Goal: Task Accomplishment & Management: Use online tool/utility

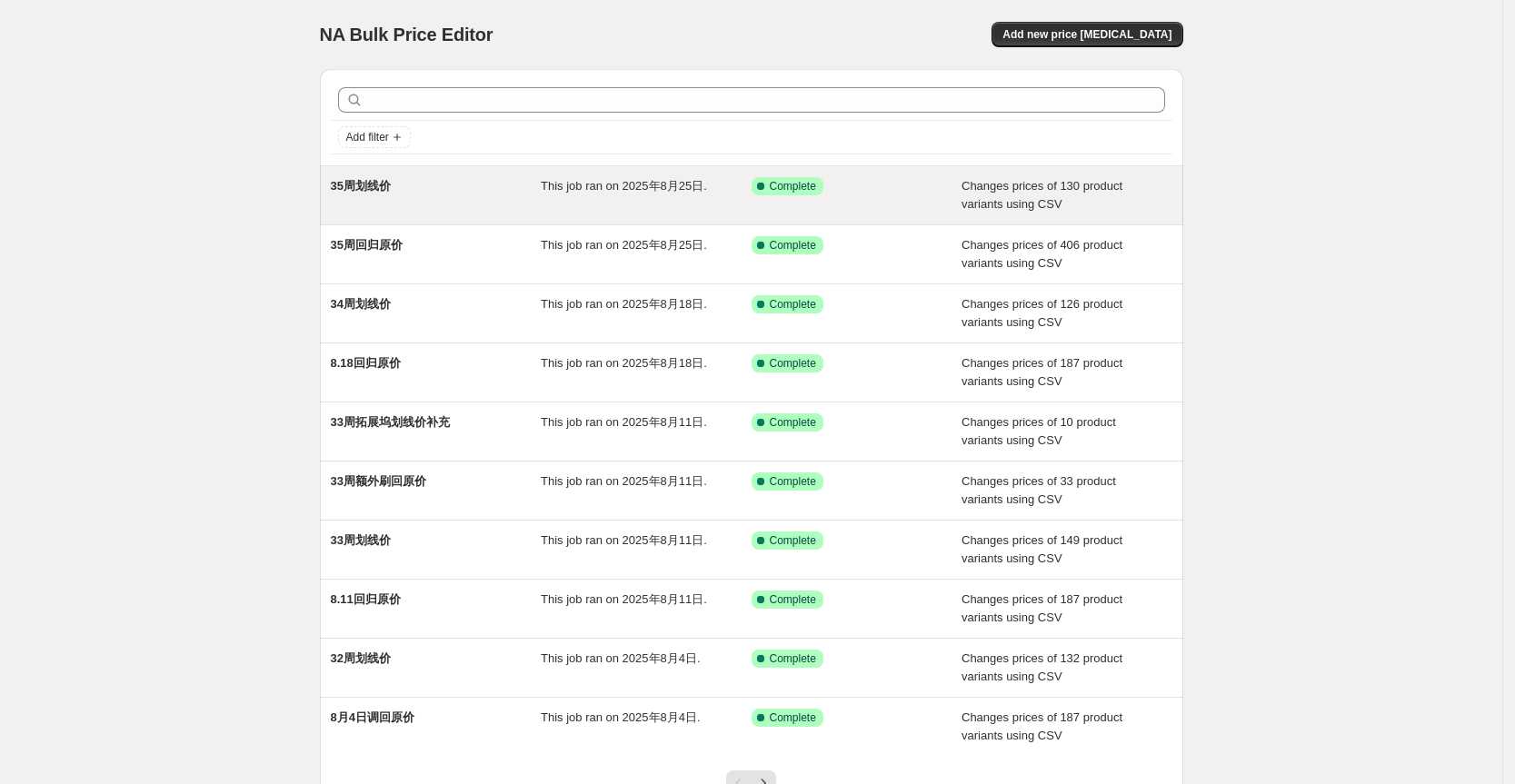
click at [360, 198] on div "35周划线价" at bounding box center [436, 195] width 211 height 36
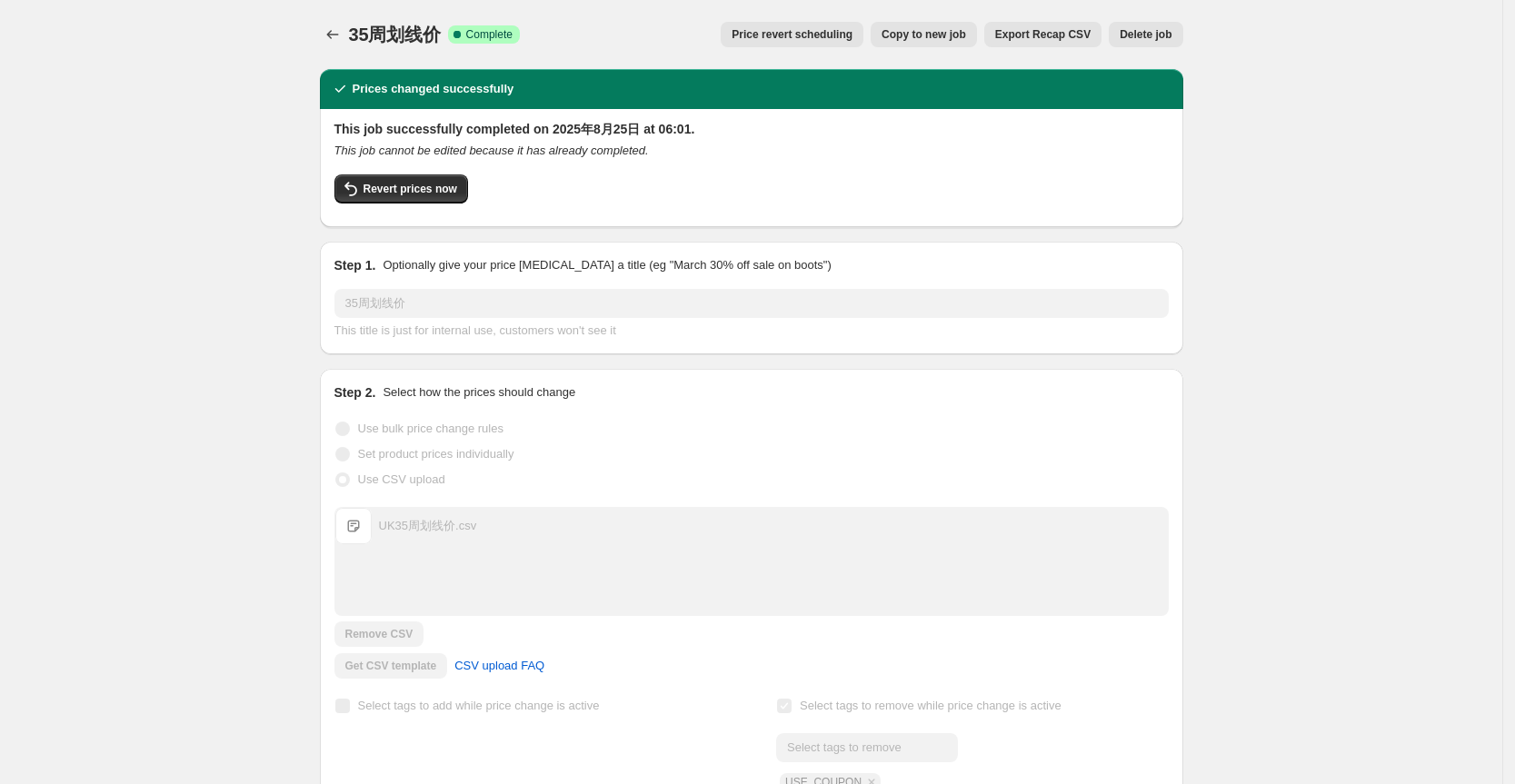
scroll to position [242, 0]
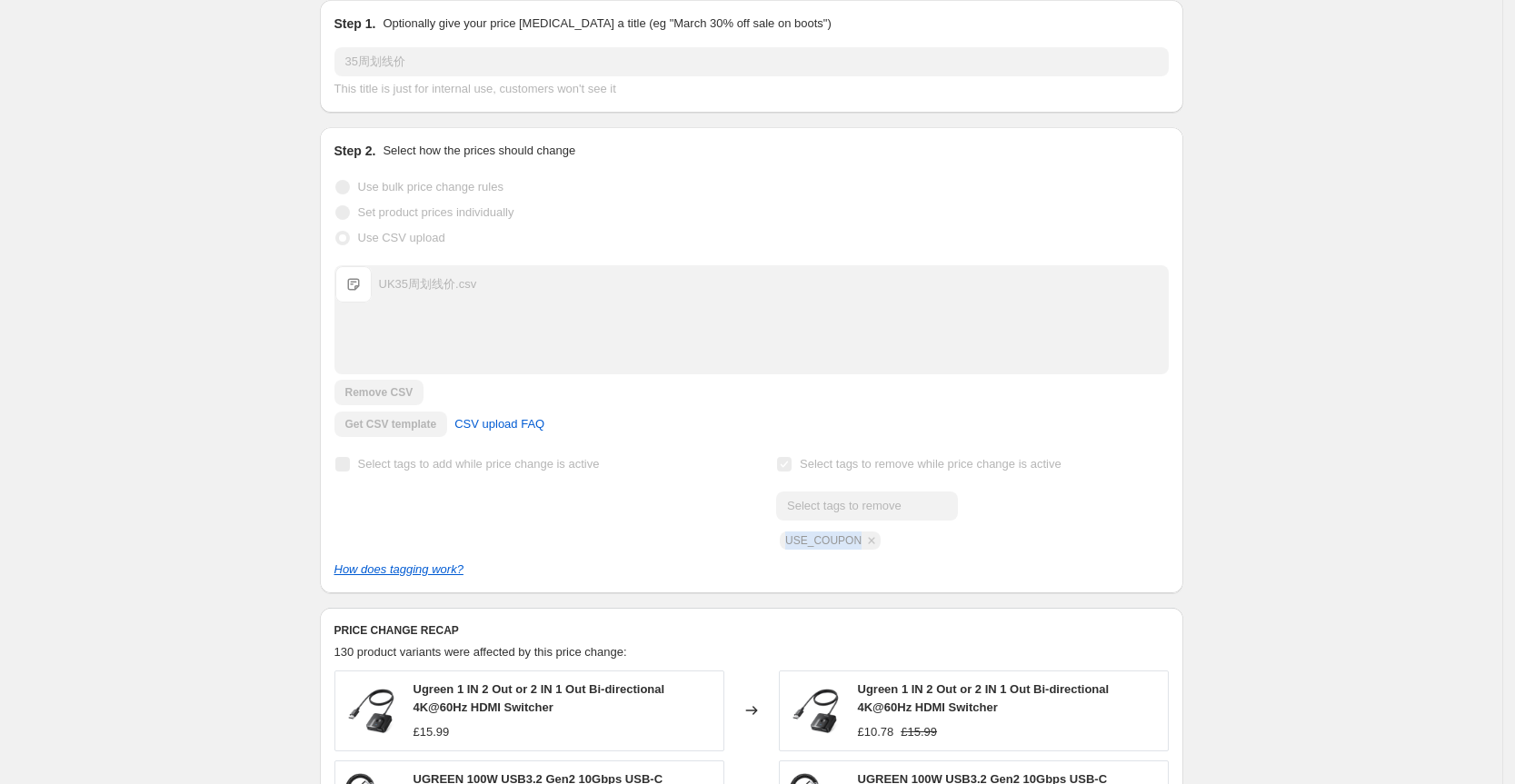
drag, startPoint x: 858, startPoint y: 539, endPoint x: 786, endPoint y: 541, distance: 72.0
click at [786, 541] on div "Submit USE_COUPON" at bounding box center [972, 521] width 392 height 59
copy span "USE_COUPON"
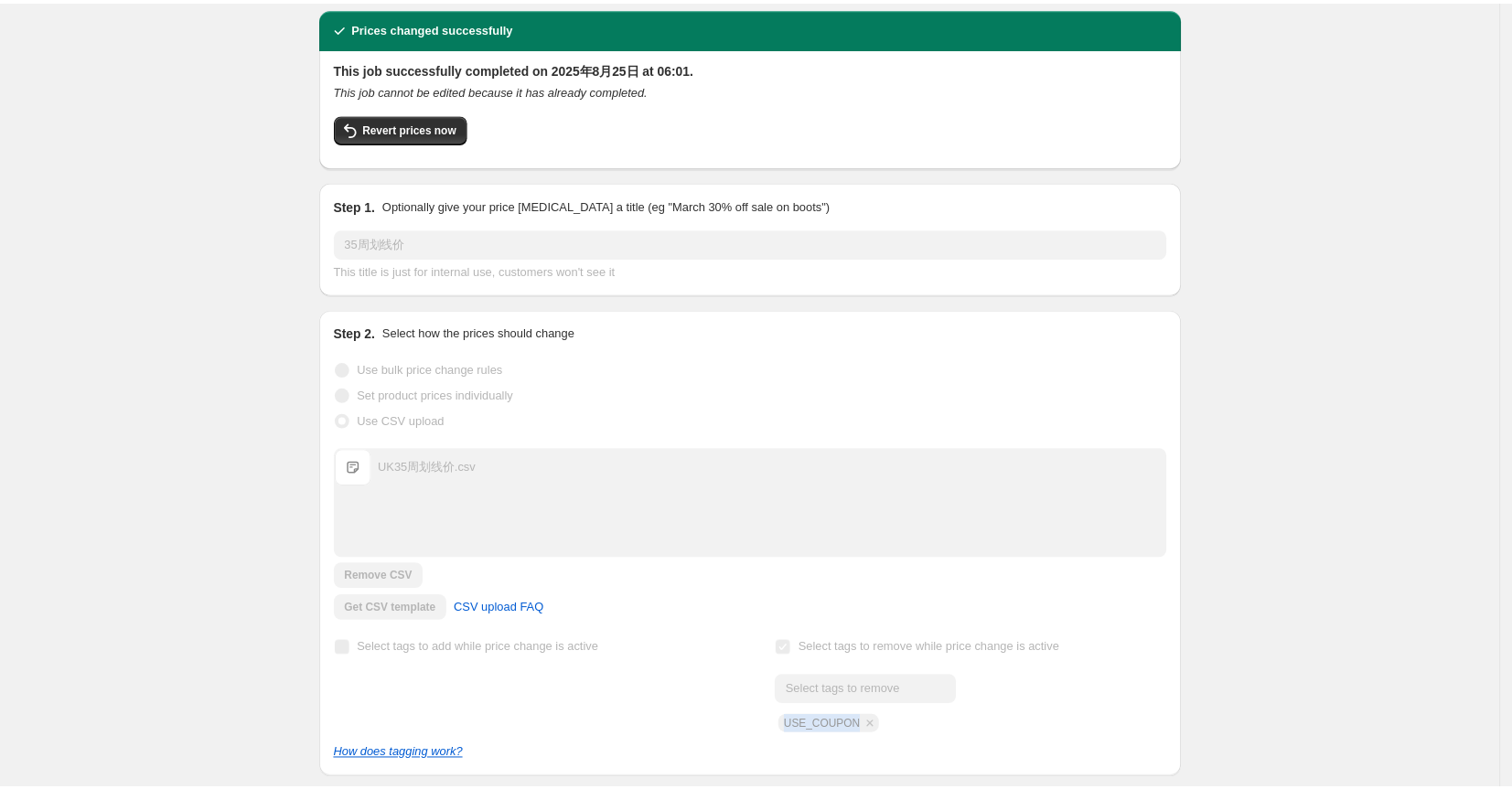
scroll to position [0, 0]
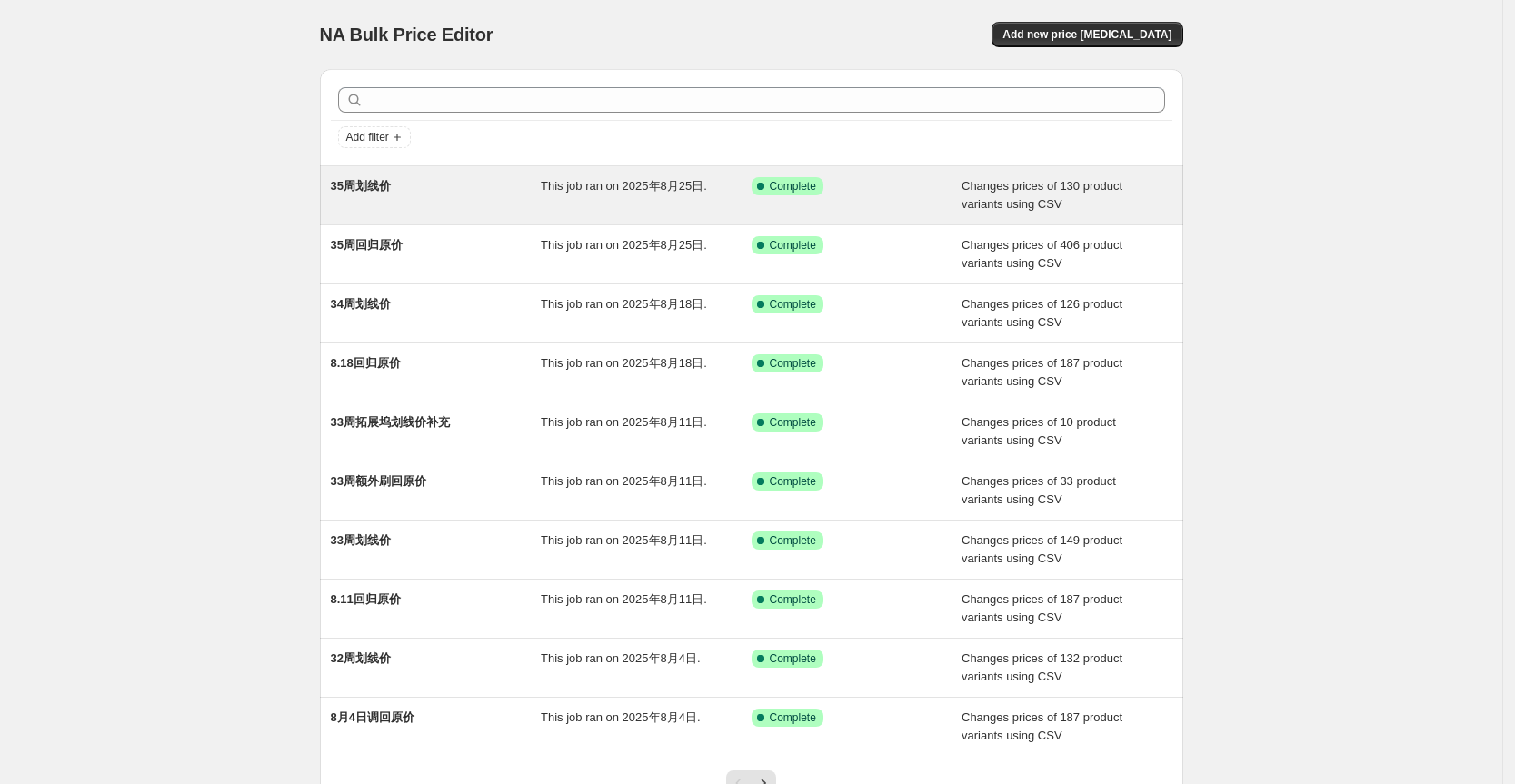
click at [403, 175] on div "35周划线价 This job ran on 2025年8月25日. Success Complete Complete Changes prices of …" at bounding box center [751, 195] width 863 height 59
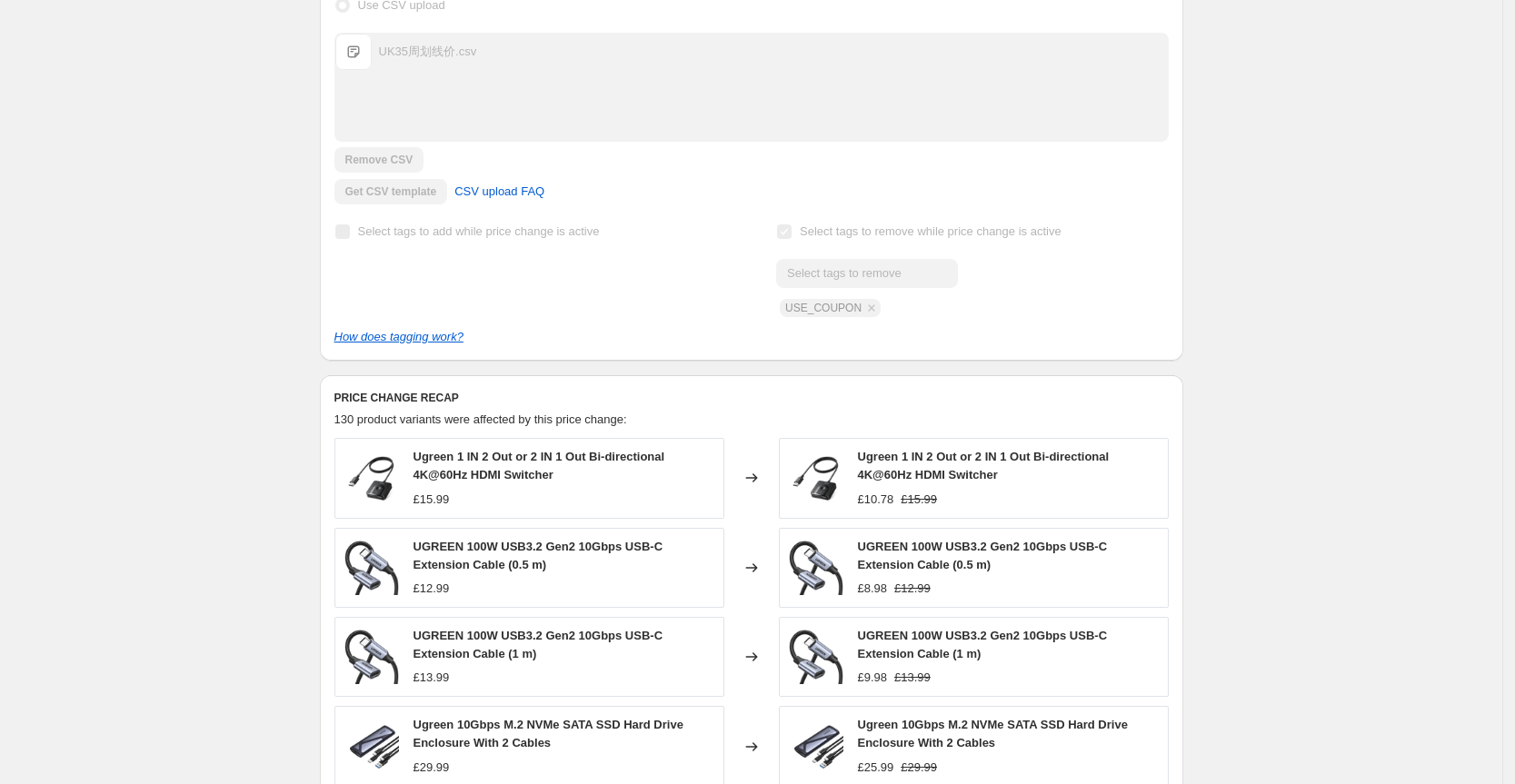
scroll to position [727, 0]
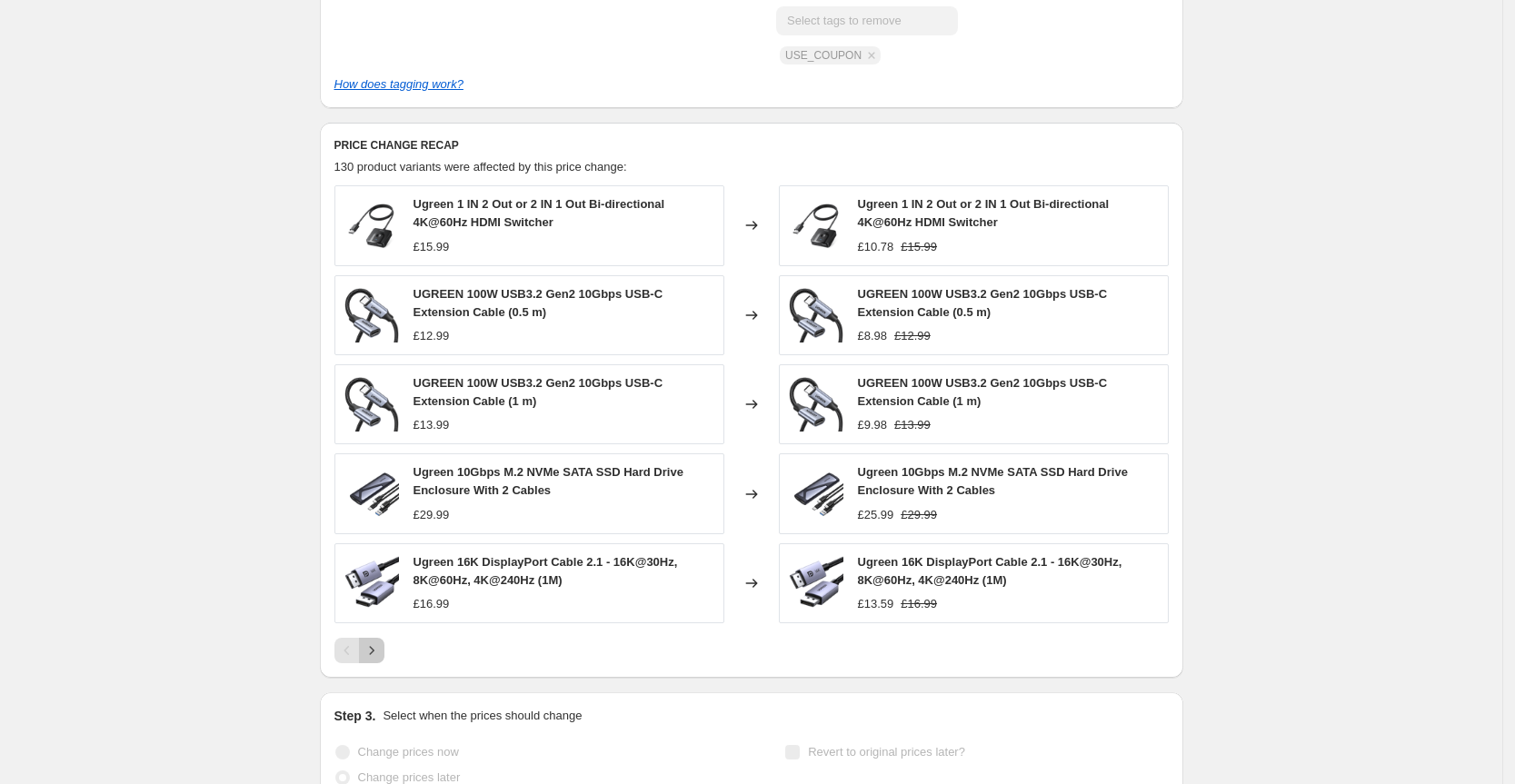
click at [374, 649] on icon "Next" at bounding box center [371, 650] width 5 height 8
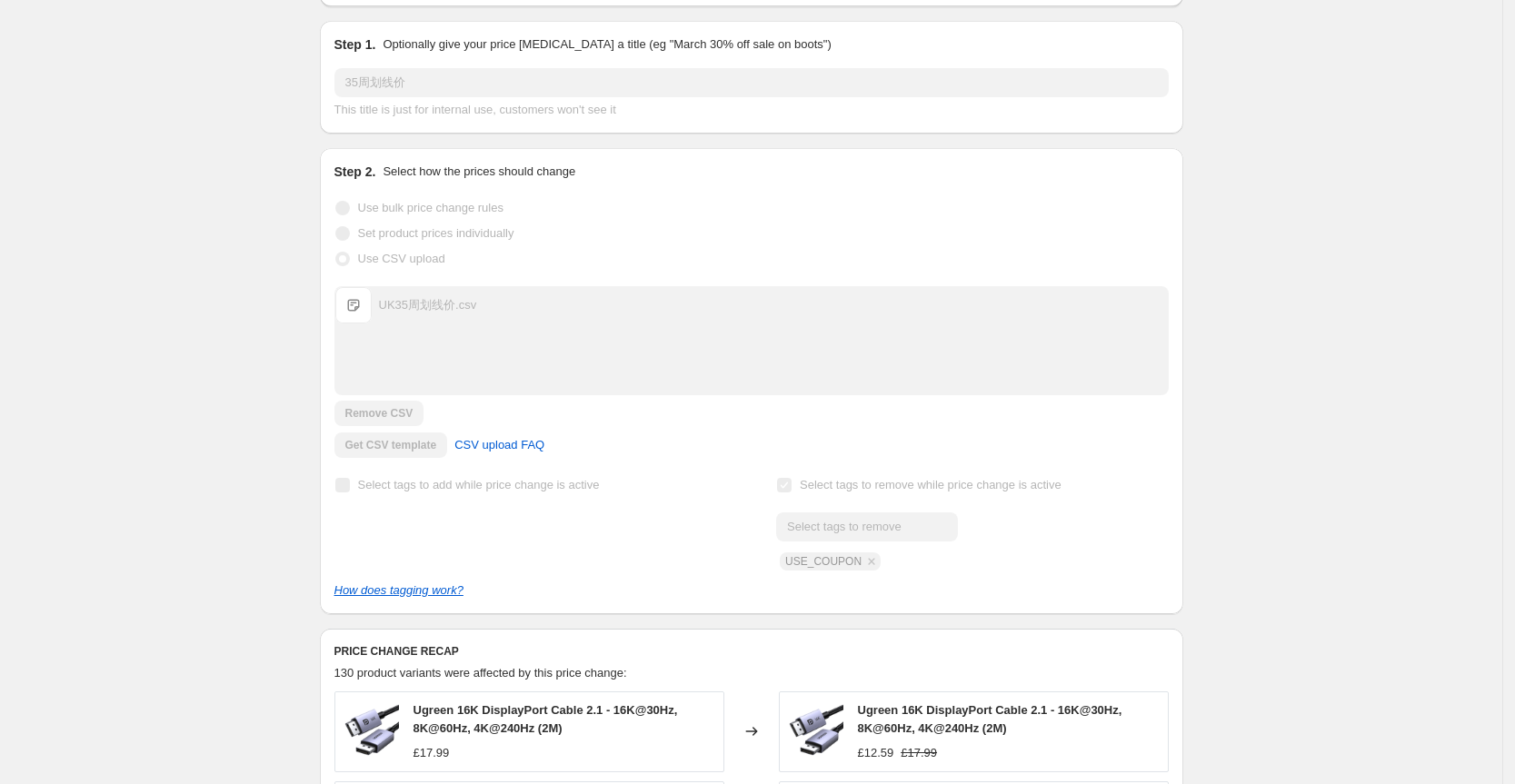
scroll to position [0, 0]
